Goal: Transaction & Acquisition: Purchase product/service

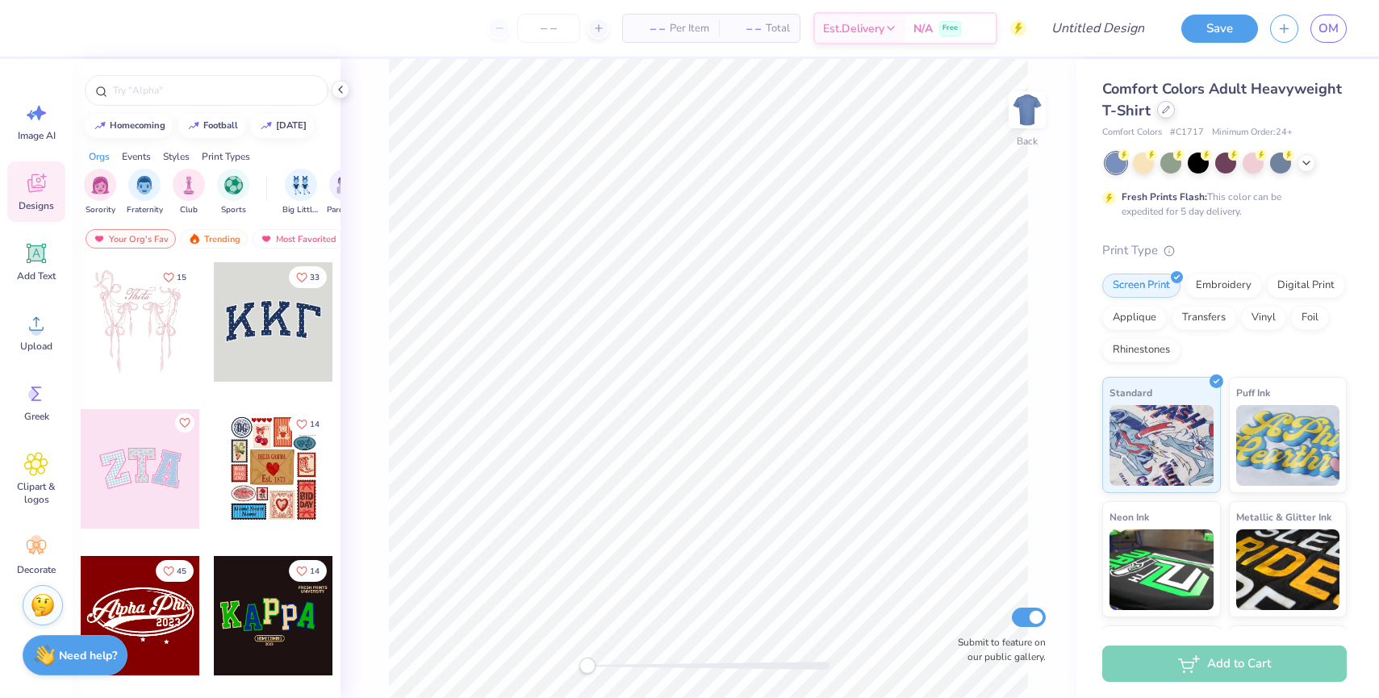
click at [1170, 108] on div at bounding box center [1166, 110] width 18 height 18
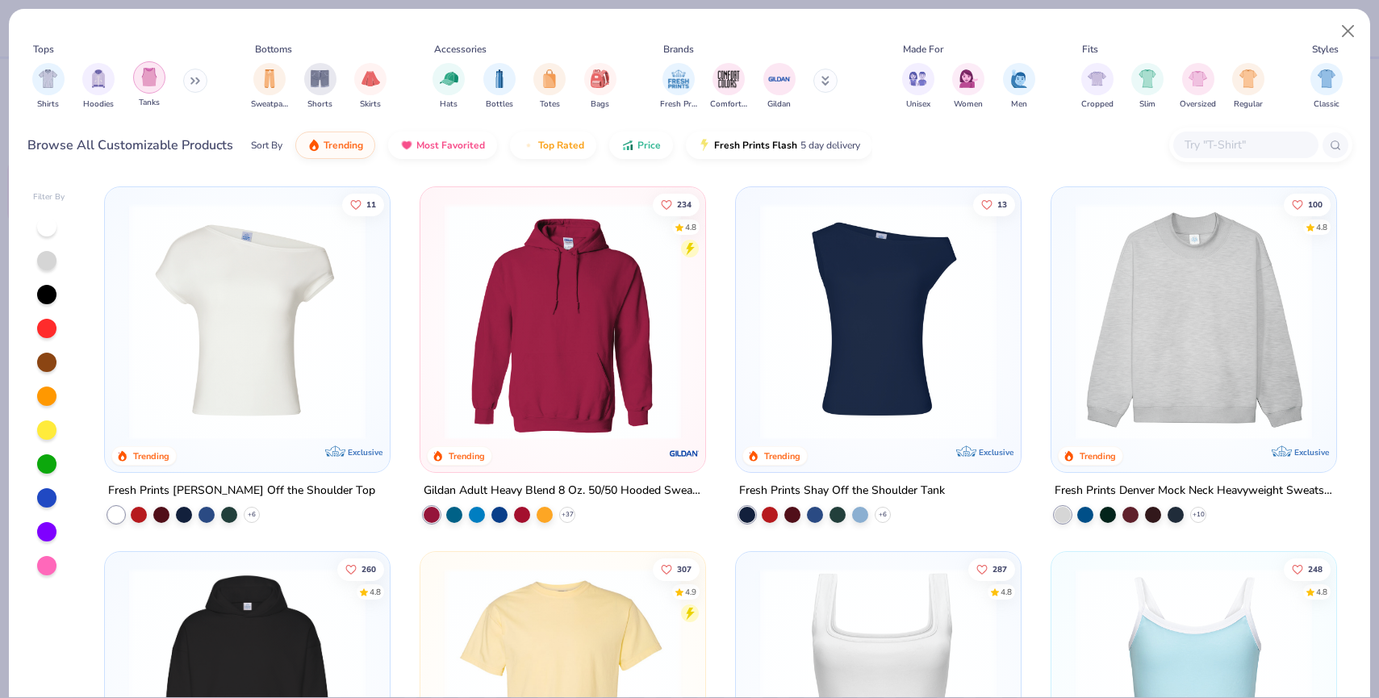
click at [150, 82] on img "filter for Tanks" at bounding box center [149, 77] width 18 height 19
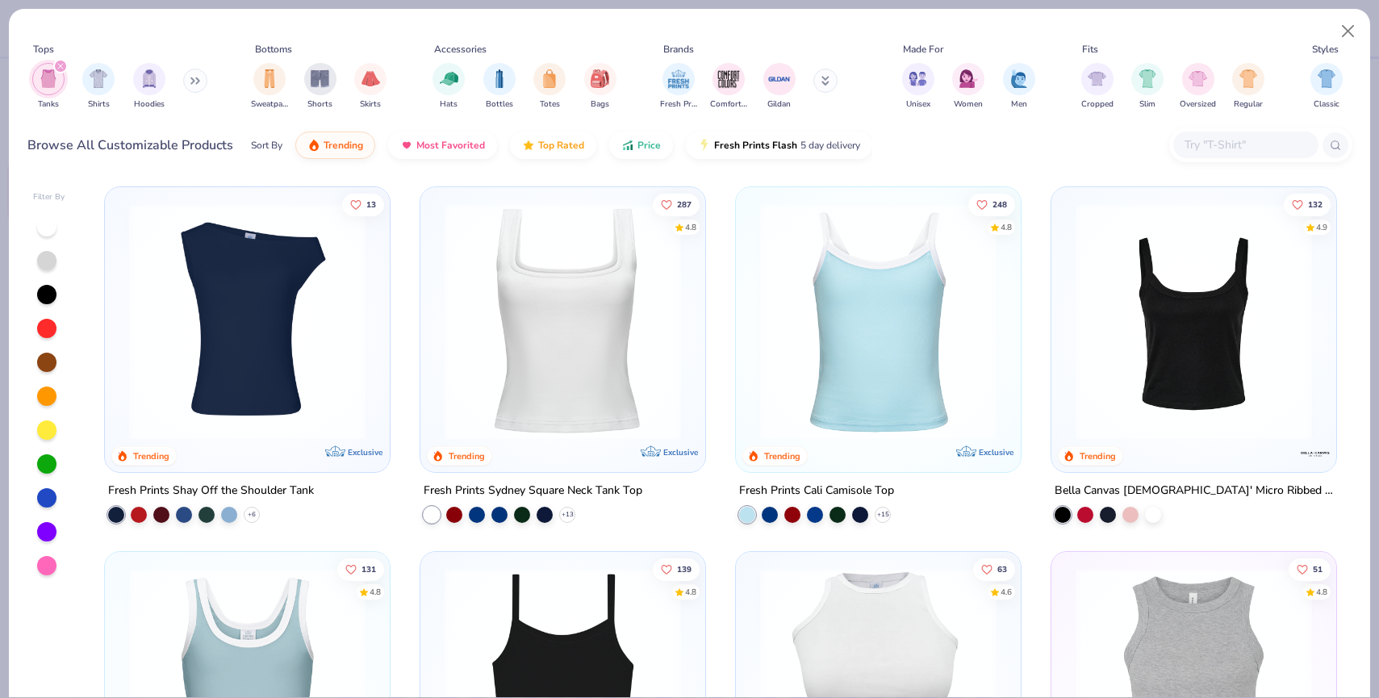
scroll to position [27, 0]
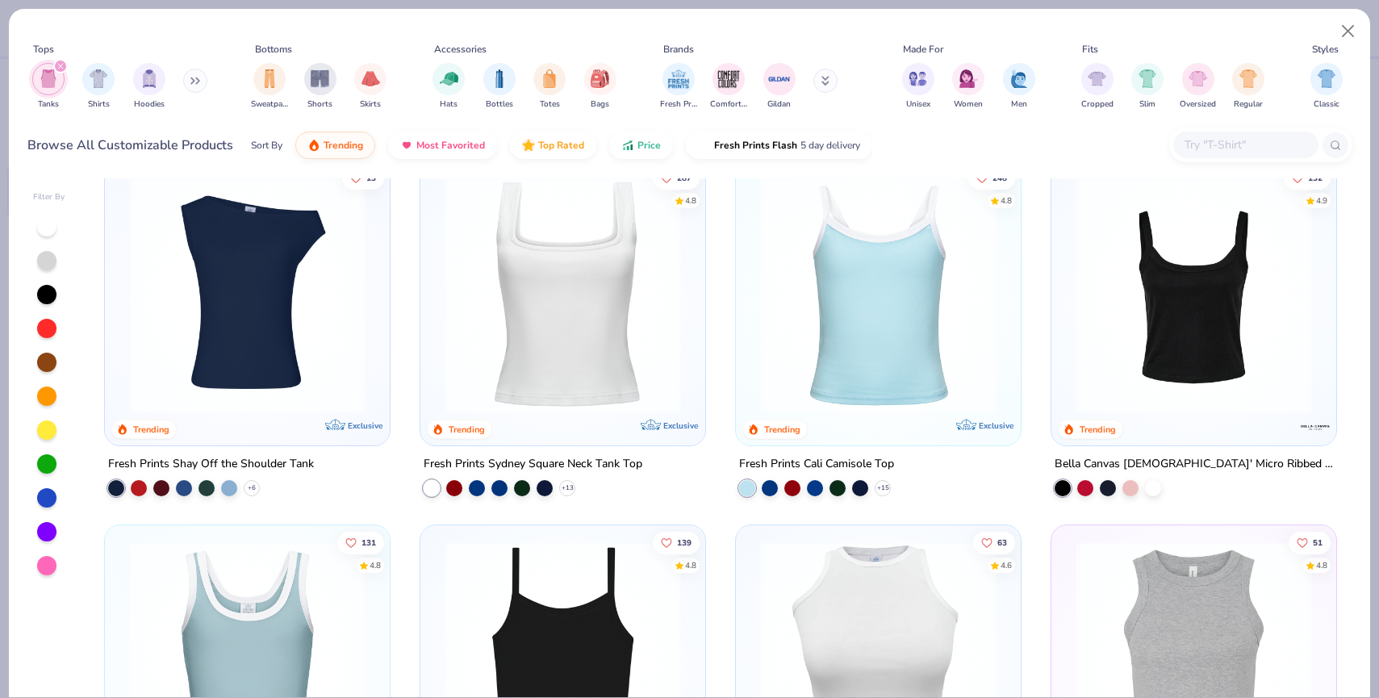
click at [590, 316] on img at bounding box center [563, 295] width 253 height 236
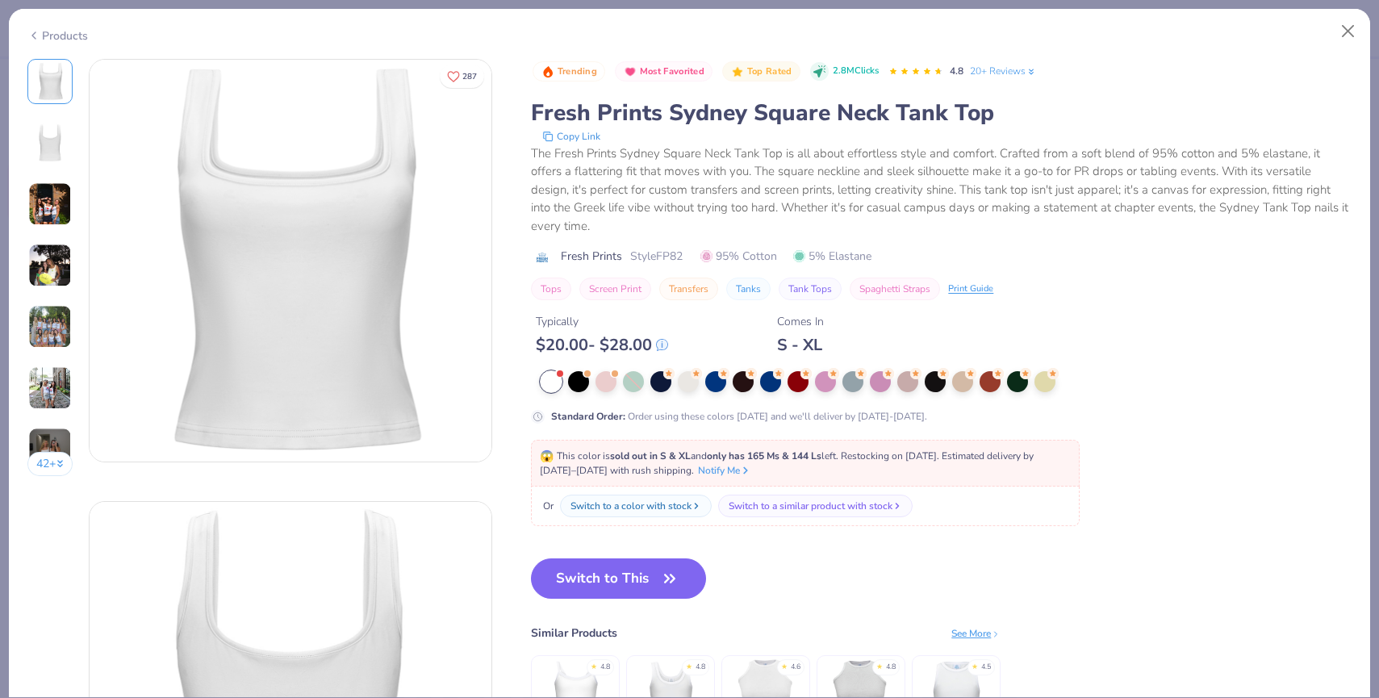
click at [62, 145] on img at bounding box center [50, 142] width 39 height 39
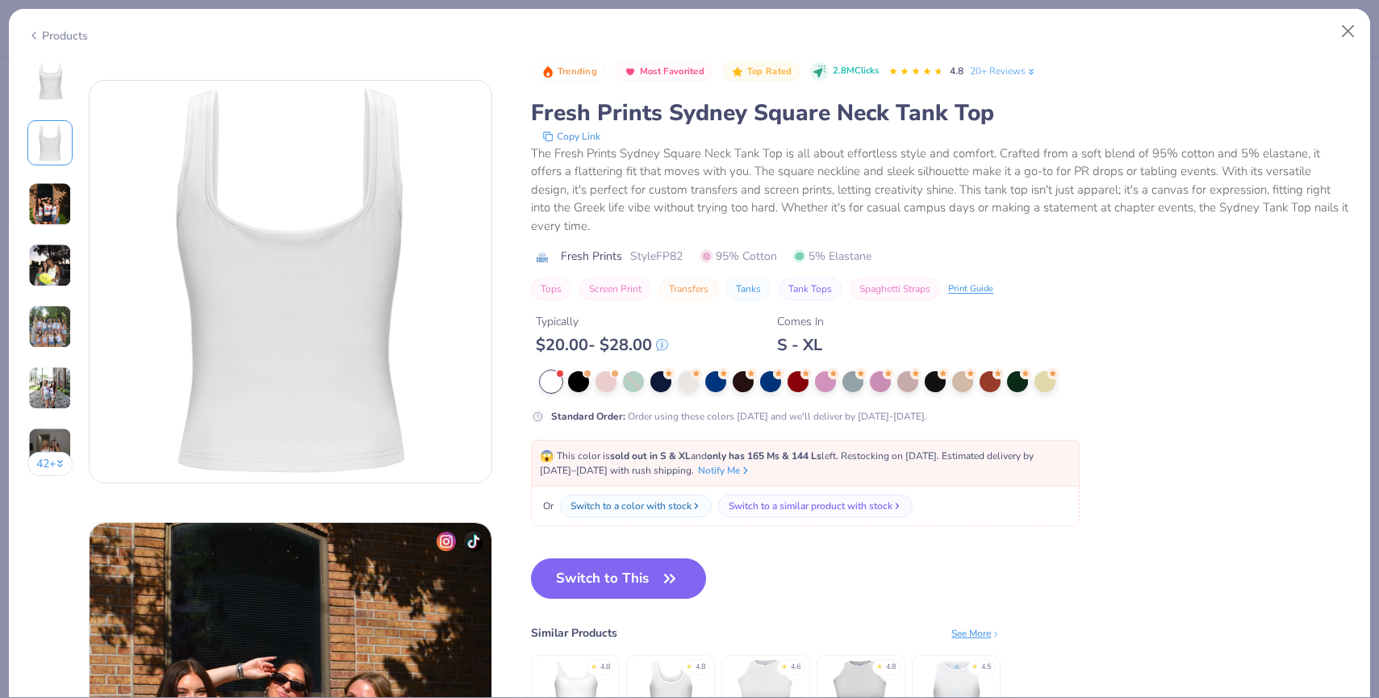
scroll to position [442, 0]
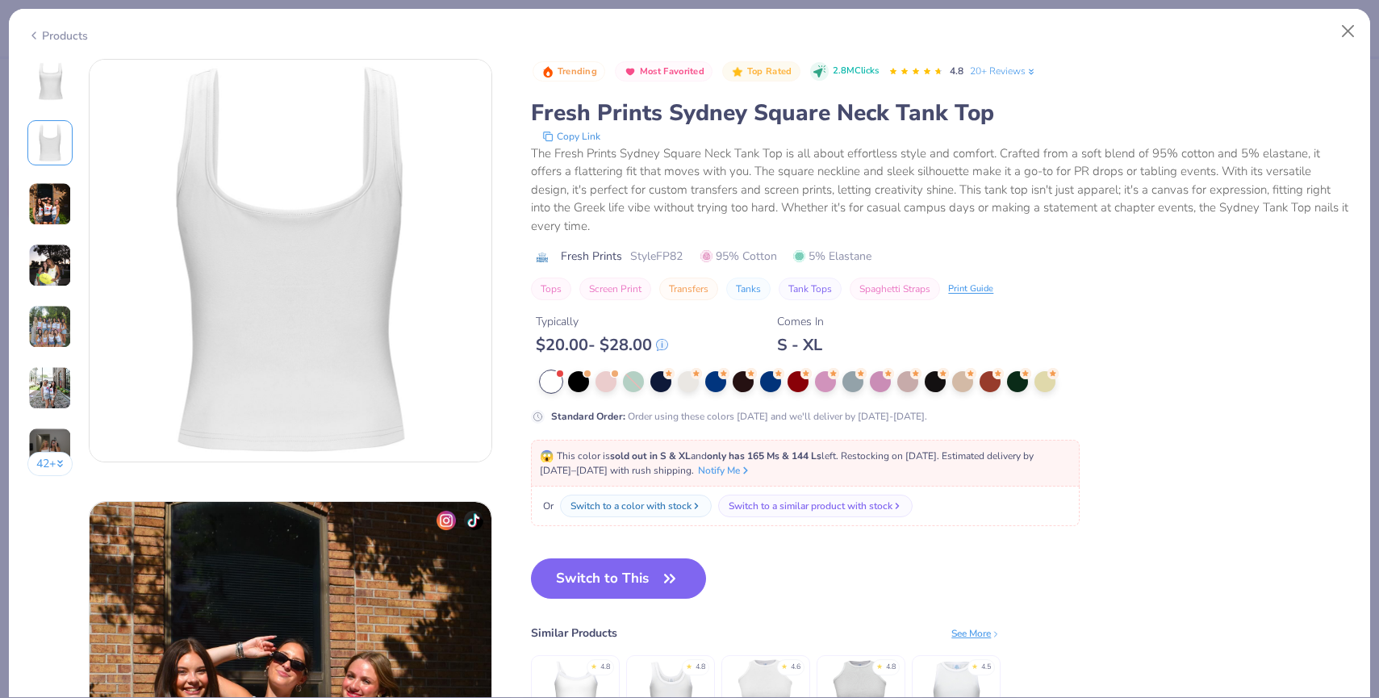
click at [48, 178] on div "42 +" at bounding box center [50, 273] width 46 height 429
click at [50, 196] on img at bounding box center [50, 204] width 44 height 44
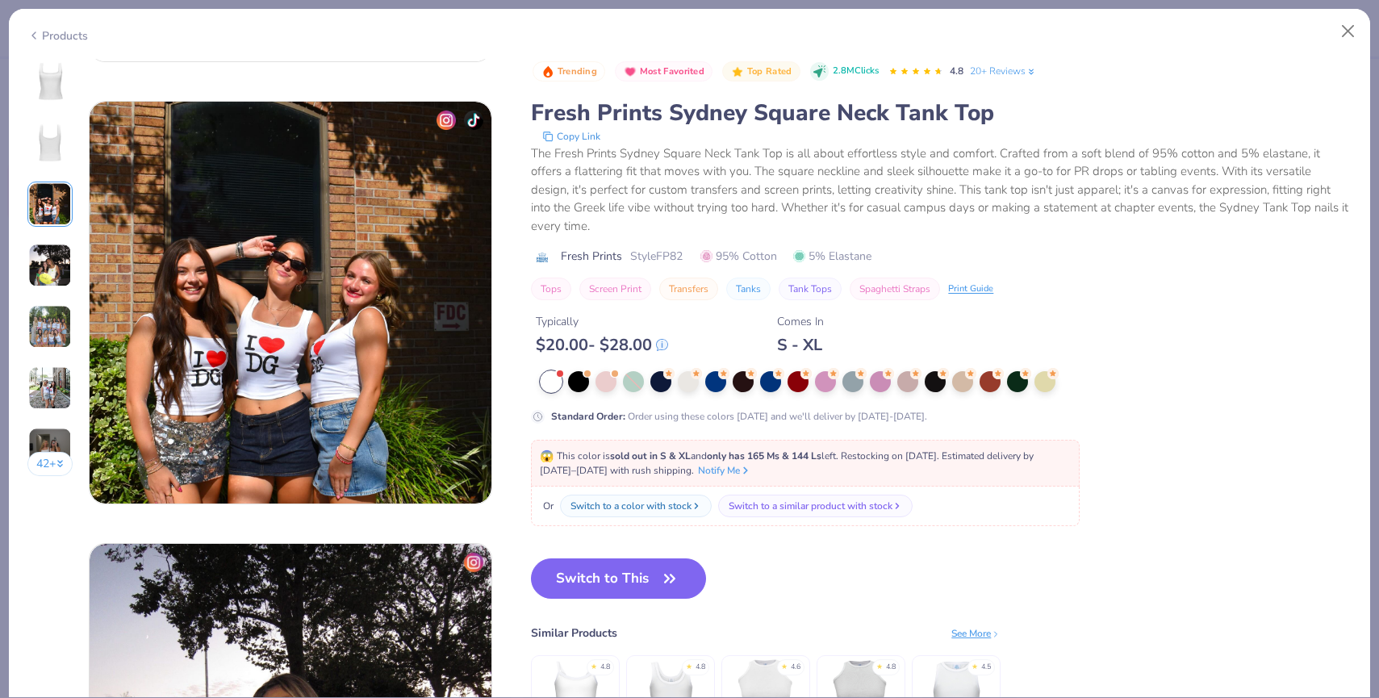
scroll to position [885, 0]
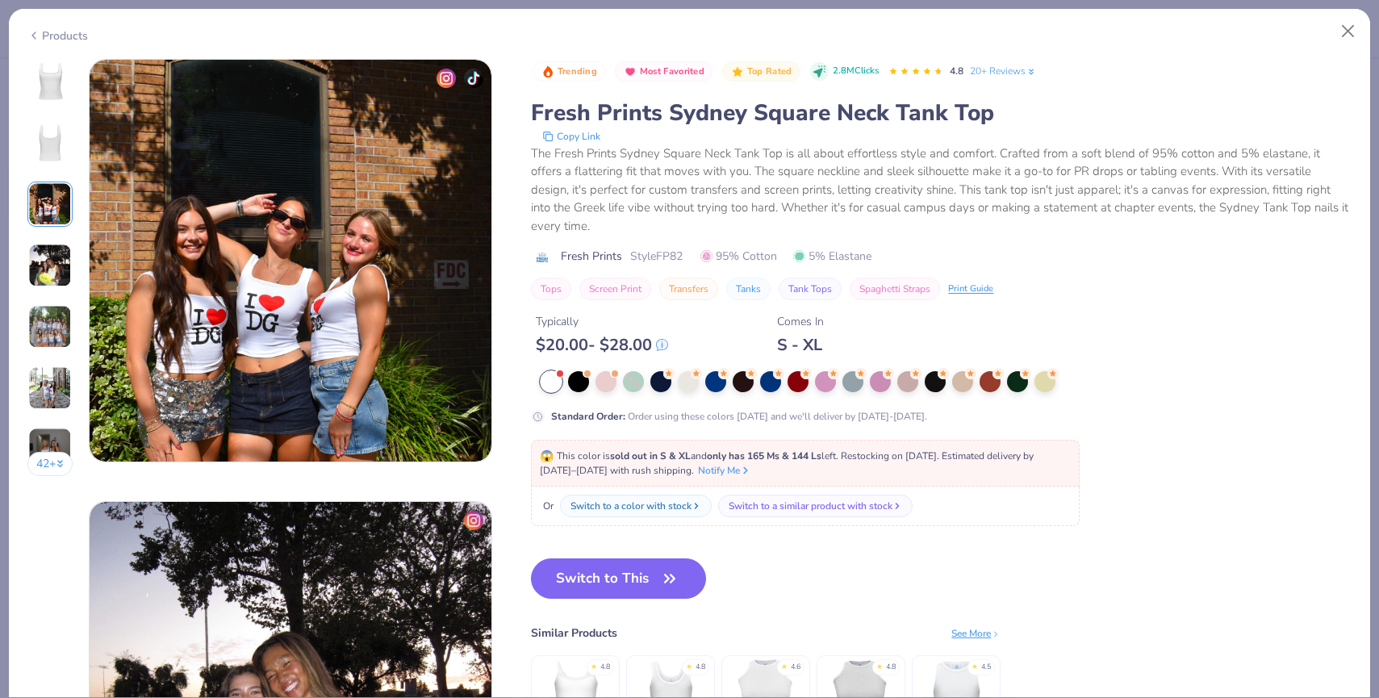
click at [51, 232] on div "42 +" at bounding box center [50, 273] width 46 height 429
click at [51, 270] on img at bounding box center [50, 266] width 44 height 44
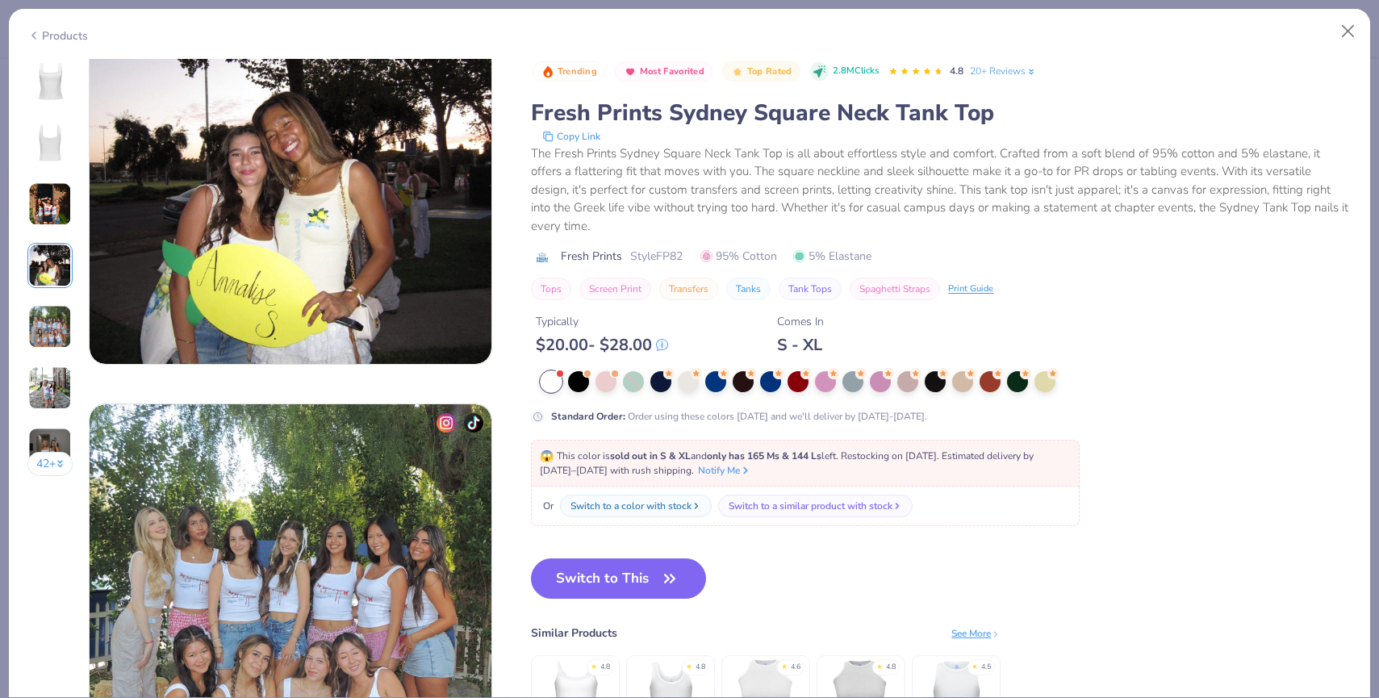
scroll to position [1431, 0]
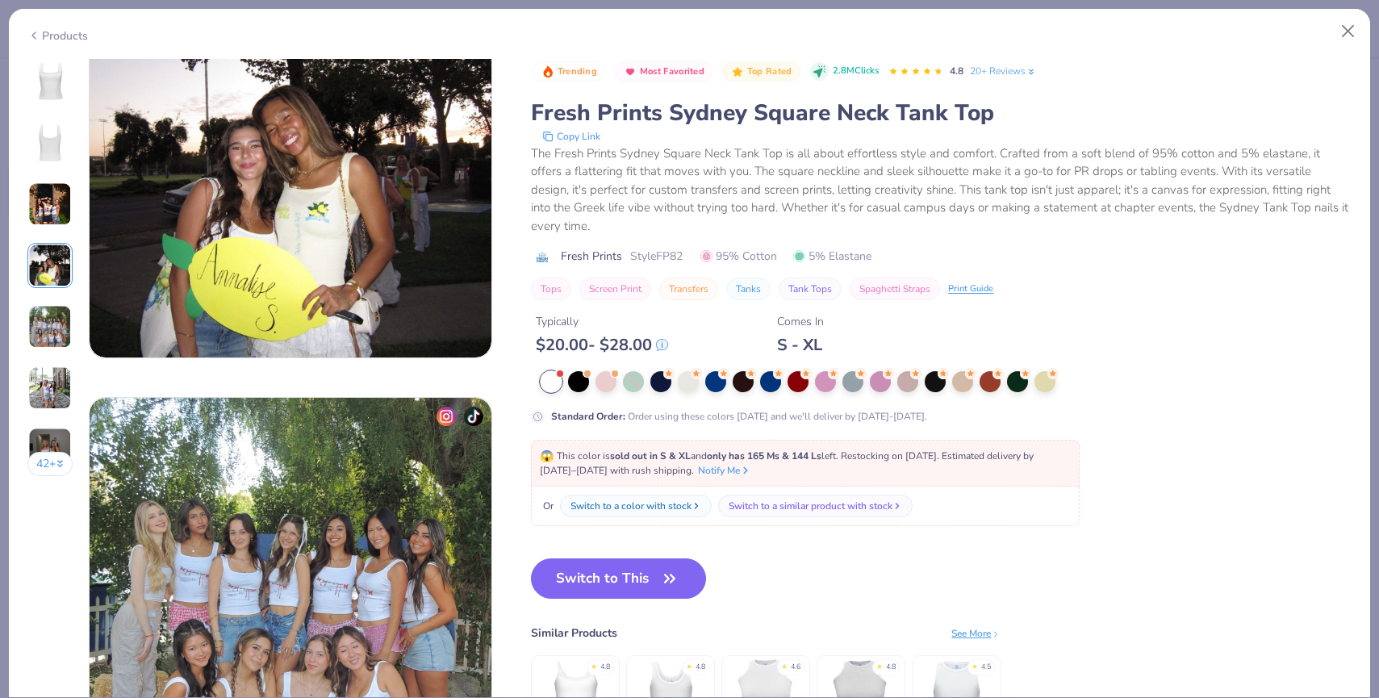
click at [47, 314] on img at bounding box center [50, 327] width 44 height 44
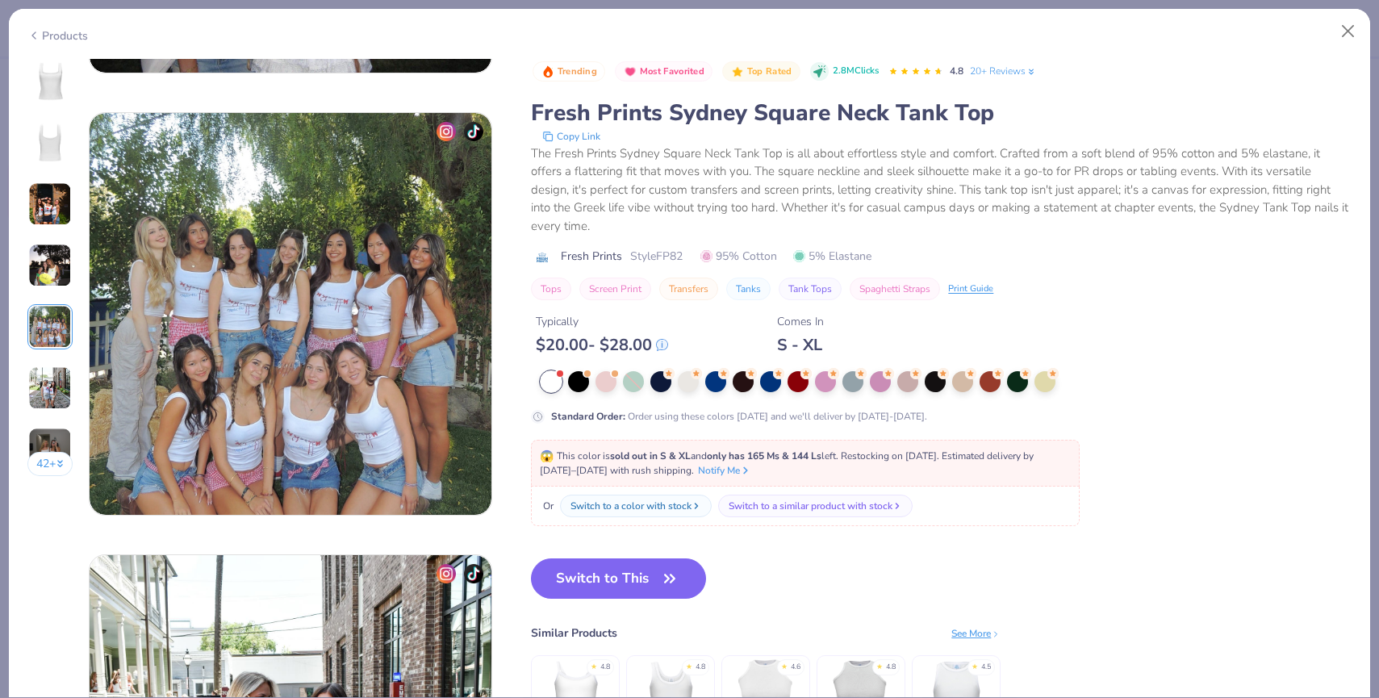
scroll to position [1769, 0]
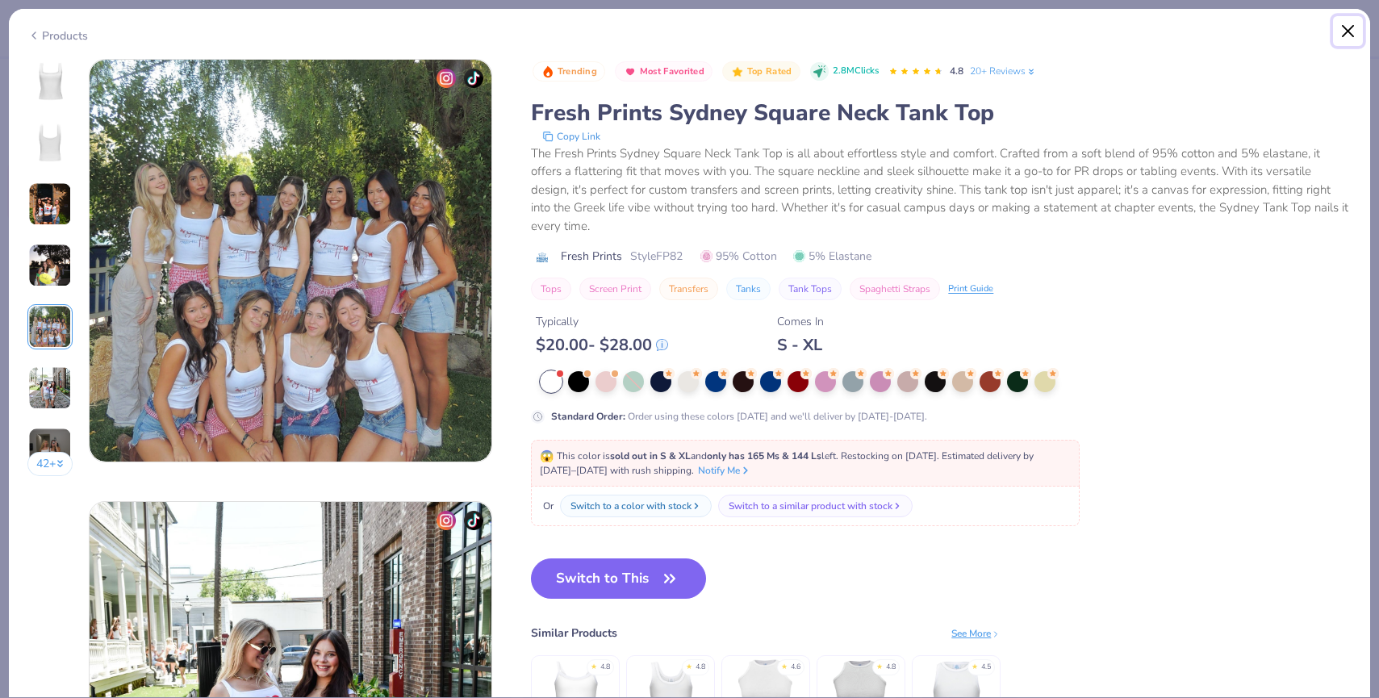
click at [1351, 30] on button "Close" at bounding box center [1348, 31] width 31 height 31
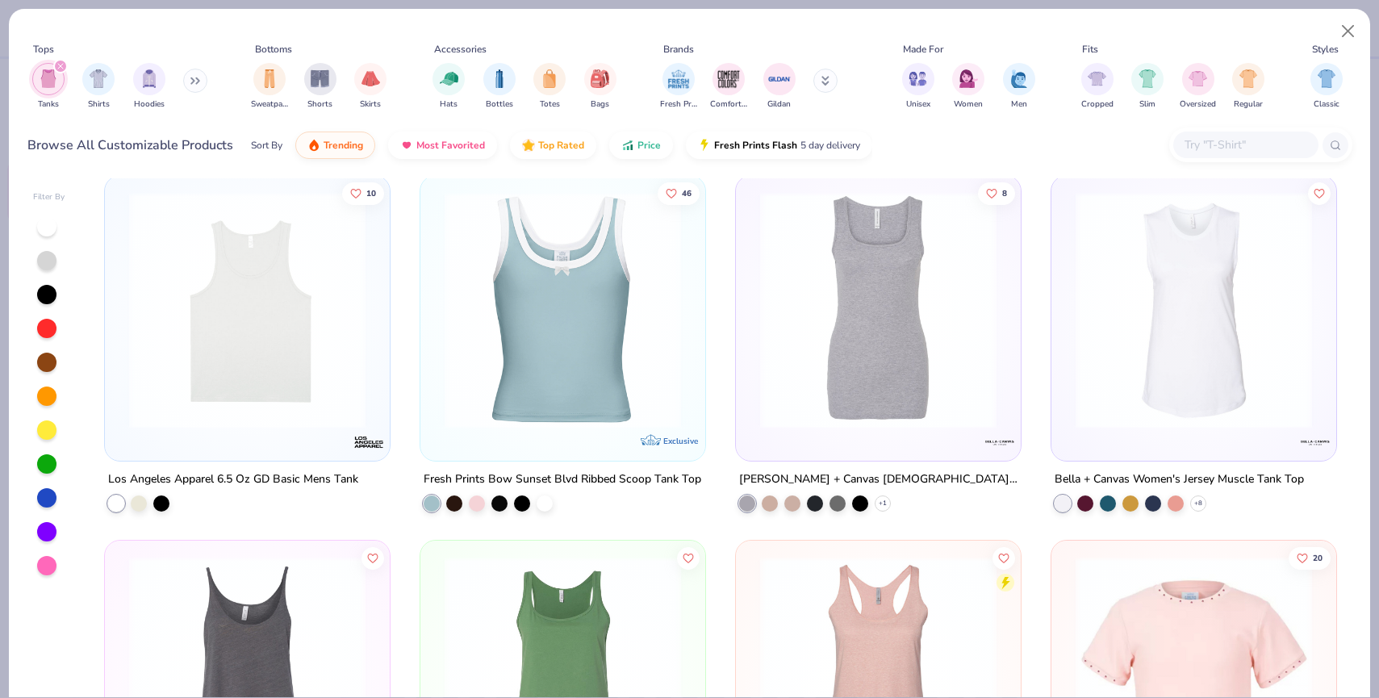
scroll to position [3301, 0]
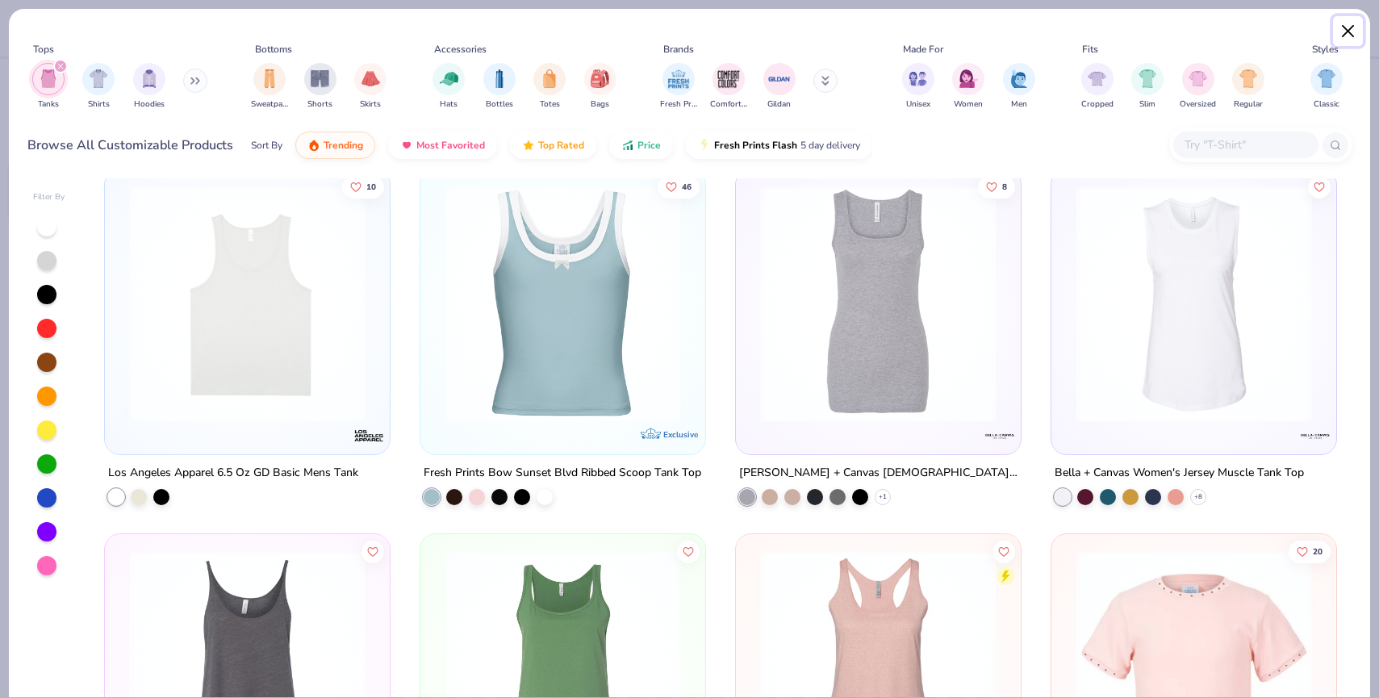
click at [1350, 32] on button "Close" at bounding box center [1348, 31] width 31 height 31
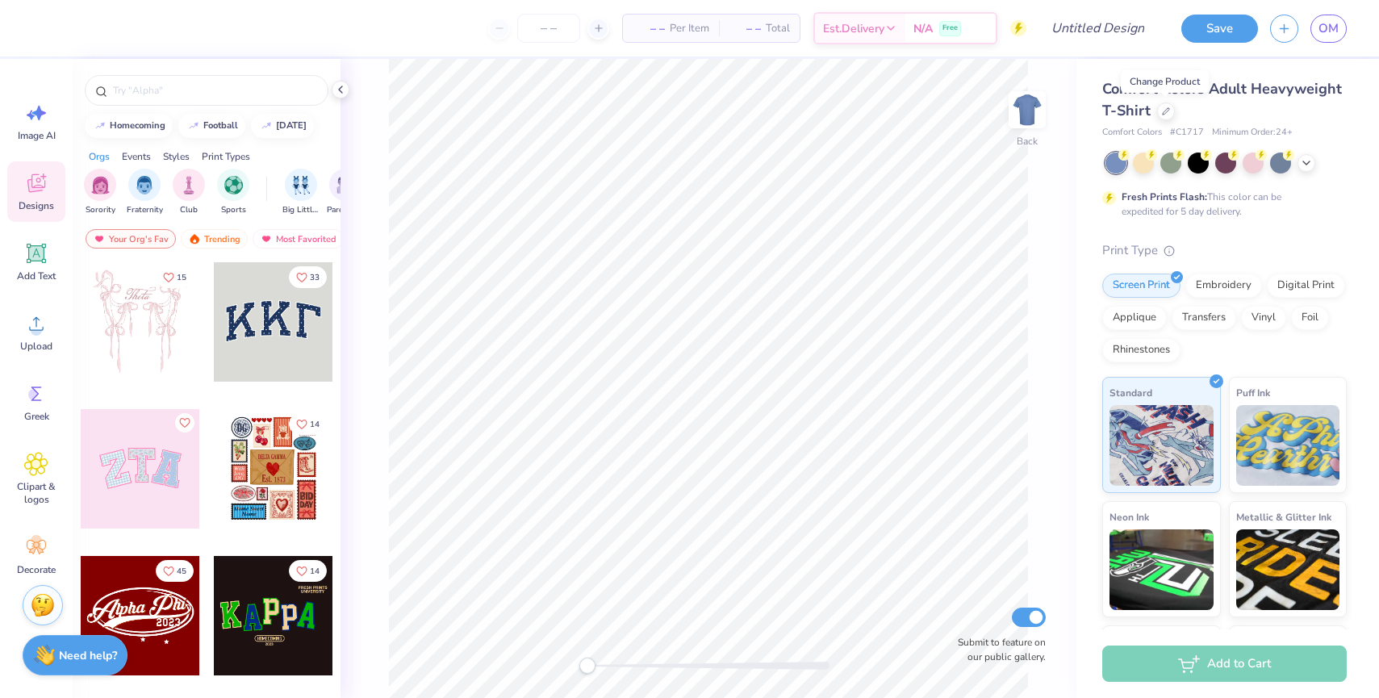
click at [1332, 44] on div "Save OM" at bounding box center [1274, 28] width 210 height 56
click at [1333, 27] on span "OM" at bounding box center [1329, 28] width 20 height 19
